Goal: Task Accomplishment & Management: Manage account settings

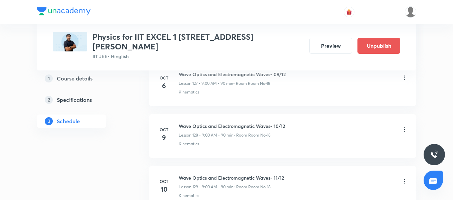
scroll to position [6973, 0]
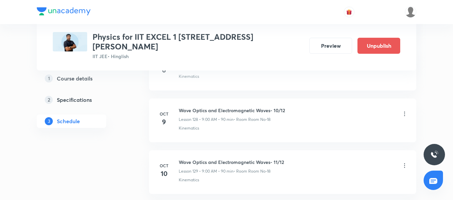
click at [211, 107] on h6 "Wave Optics and Electromagnetic Waves- 10/12" at bounding box center [232, 110] width 106 height 7
click at [220, 125] on div "Kinematics" at bounding box center [293, 128] width 229 height 6
click at [406, 111] on icon at bounding box center [404, 114] width 7 height 7
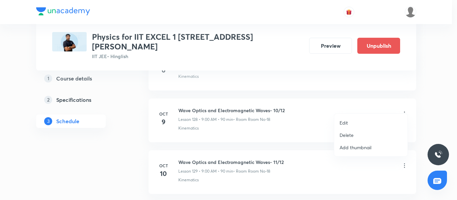
click at [360, 121] on li "Edit" at bounding box center [370, 123] width 73 height 12
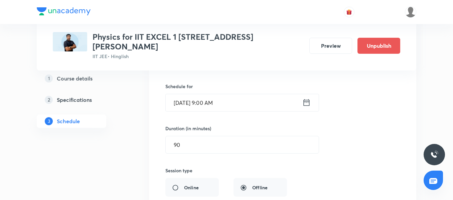
scroll to position [6706, 0]
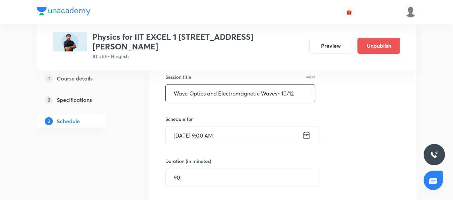
click at [217, 85] on input "Wave Optics and Electromagnetic Waves- 10/12" at bounding box center [240, 93] width 149 height 17
paste input "Modern Physics - 1,"
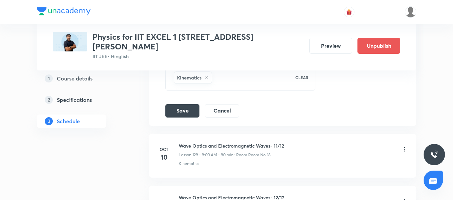
scroll to position [6940, 0]
type input "Modern Physics - 1,2 01/13"
click at [178, 103] on button "Save" at bounding box center [182, 109] width 34 height 13
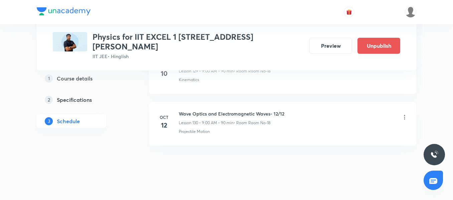
scroll to position [6666, 0]
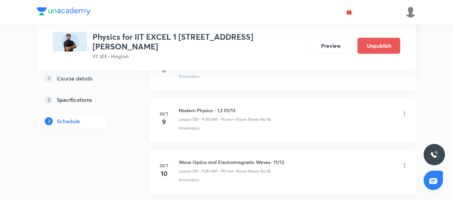
click at [213, 107] on h6 "Modern Physics - 1,2 01/13" at bounding box center [225, 110] width 92 height 7
copy h6 "Modern Physics - 1,2 01/13"
click at [405, 164] on icon at bounding box center [404, 166] width 1 height 4
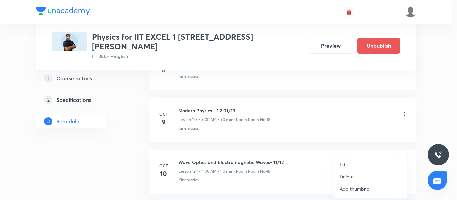
click at [357, 162] on li "Edit" at bounding box center [370, 164] width 73 height 12
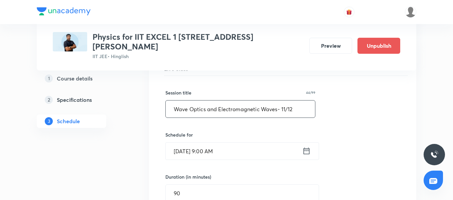
scroll to position [6699, 0]
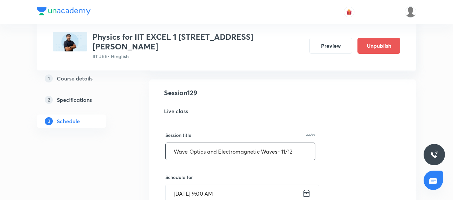
click at [198, 146] on input "Wave Optics and Electromagnetic Waves- 11/12" at bounding box center [240, 151] width 149 height 17
paste input "Modern Physics - 1,2 01/13"
click at [229, 143] on input "Modern Physics - 1,2 01/13" at bounding box center [240, 151] width 149 height 17
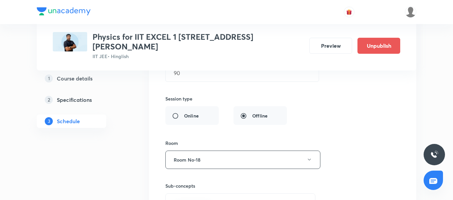
scroll to position [6933, 0]
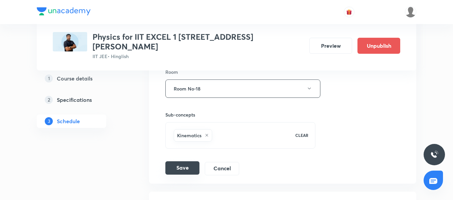
type input "Modern Physics - 1,2 02/13"
click at [185, 161] on button "Save" at bounding box center [182, 167] width 34 height 13
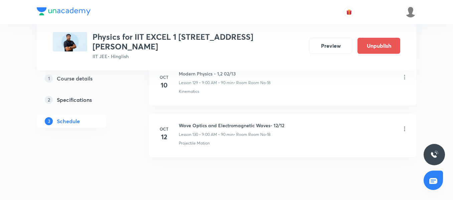
scroll to position [6766, 0]
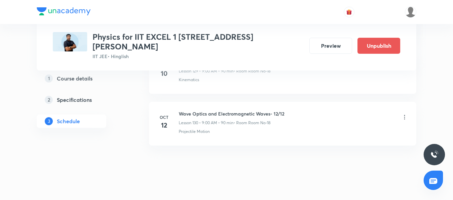
click at [407, 114] on icon at bounding box center [404, 117] width 7 height 7
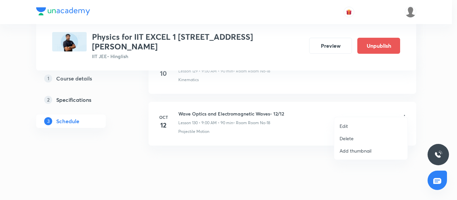
click at [355, 127] on li "Edit" at bounding box center [370, 126] width 73 height 12
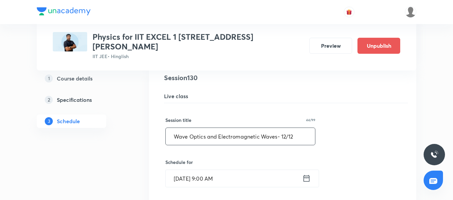
click at [192, 128] on input "Wave Optics and Electromagnetic Waves- 12/12" at bounding box center [240, 136] width 149 height 17
paste input "Modern Physics - 1,2 01/13"
click at [231, 130] on input "Modern Physics - 1,2 01/13" at bounding box center [240, 136] width 149 height 17
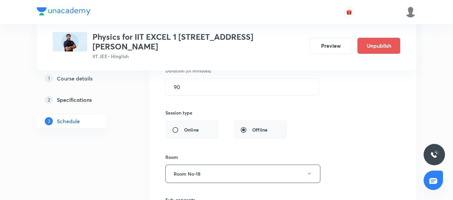
scroll to position [7000, 0]
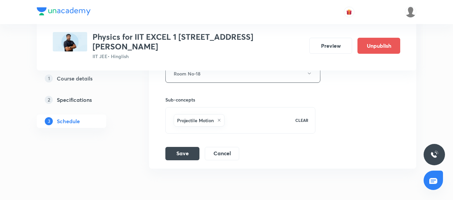
type input "Modern Physics - 1,2 03/13"
click at [185, 138] on div "Session title 26/99 Modern Physics - 1,2 03/13 ​ Schedule for Oct 12, 2025, 9:0…" at bounding box center [282, 14] width 235 height 291
click at [180, 148] on button "Save" at bounding box center [182, 152] width 34 height 13
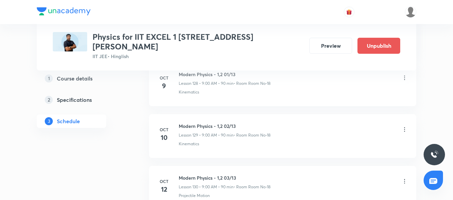
scroll to position [6766, 0]
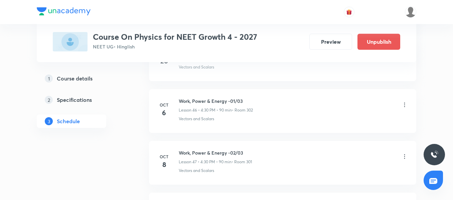
scroll to position [2726, 0]
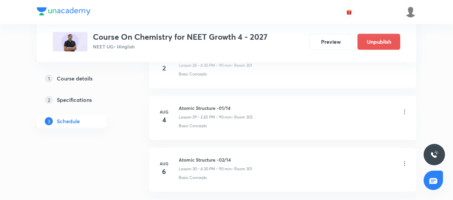
scroll to position [1835, 0]
click at [206, 163] on h6 "Atomic Structure -02/14" at bounding box center [215, 160] width 73 height 7
click at [211, 163] on h6 "Atomic Structure -02/14" at bounding box center [215, 160] width 73 height 7
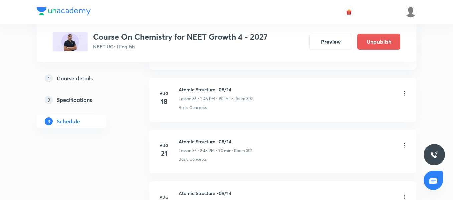
scroll to position [2203, 0]
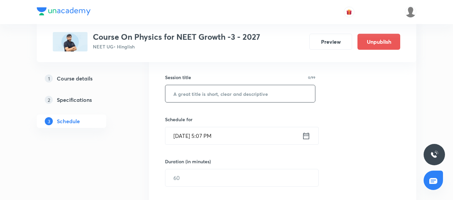
scroll to position [167, 0]
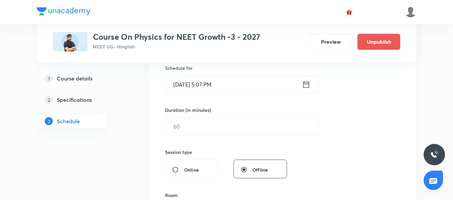
click at [221, 82] on input "Oct 8, 2025, 5:07 PM" at bounding box center [233, 84] width 137 height 17
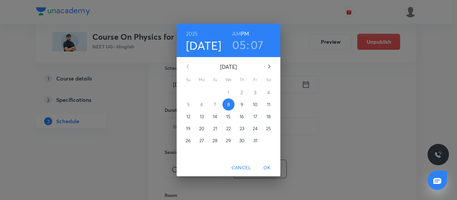
click at [409, 108] on div "2025 Oct 8 05 : 07 AM PM October 2025 Su Mo Tu We Th Fr Sa 28 29 30 1 2 3 4 5 6…" at bounding box center [228, 100] width 457 height 200
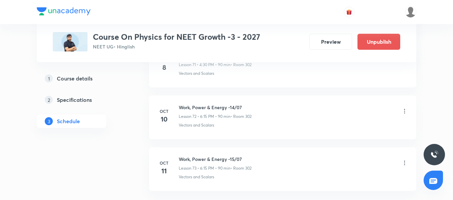
scroll to position [4118, 0]
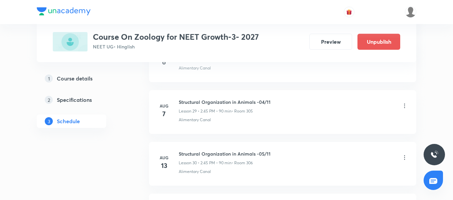
scroll to position [1875, 0]
